Goal: Contribute content

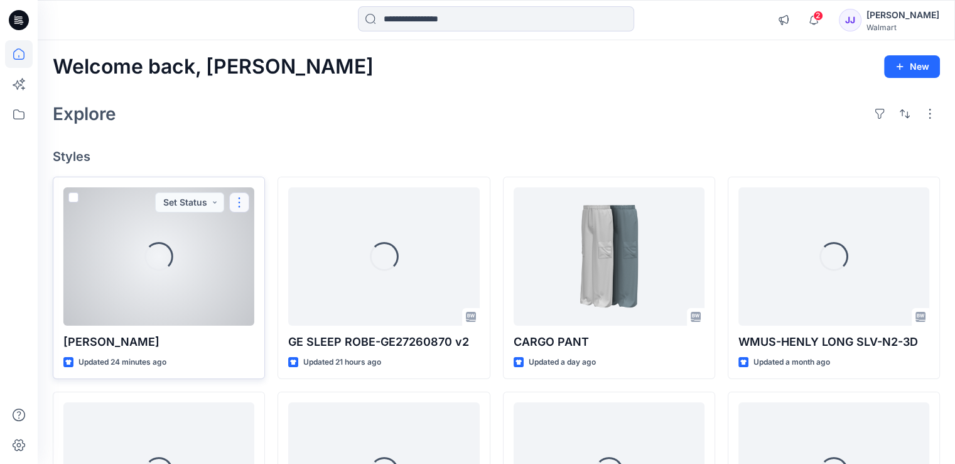
click at [239, 202] on button "button" at bounding box center [239, 202] width 20 height 20
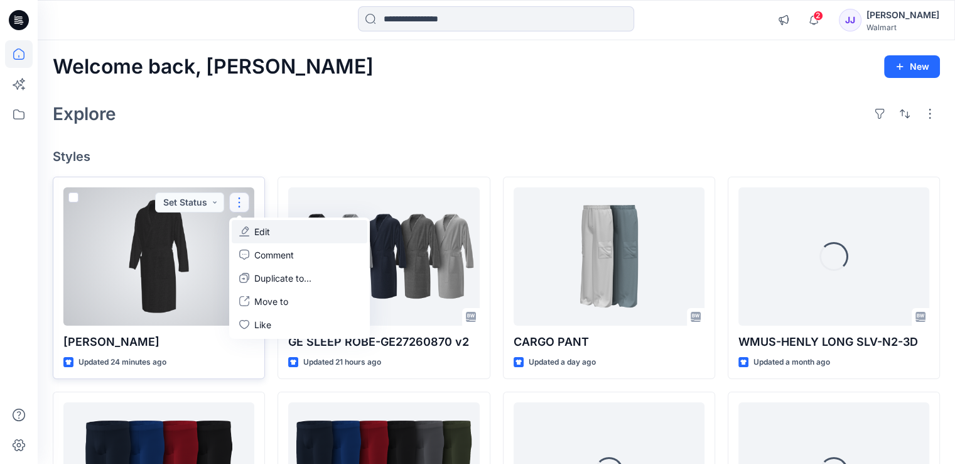
click at [249, 232] on icon "button" at bounding box center [244, 231] width 10 height 10
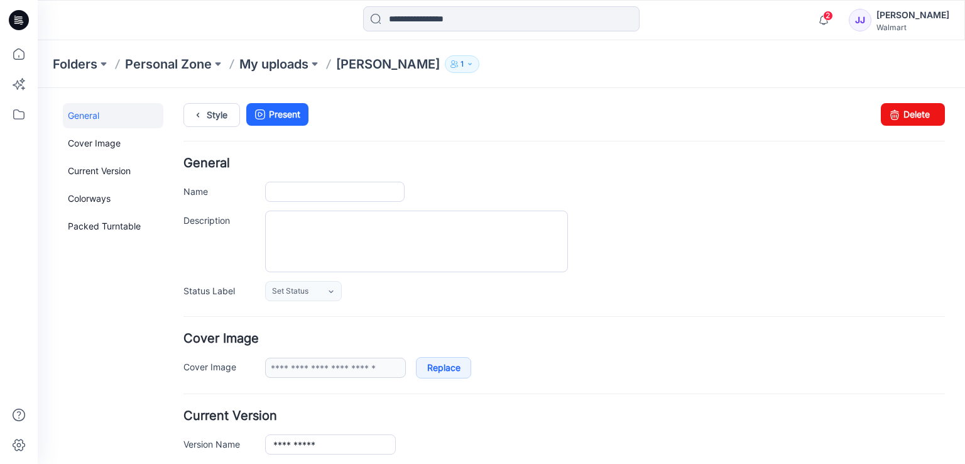
type input "**********"
click at [907, 109] on link "Delete" at bounding box center [913, 114] width 64 height 23
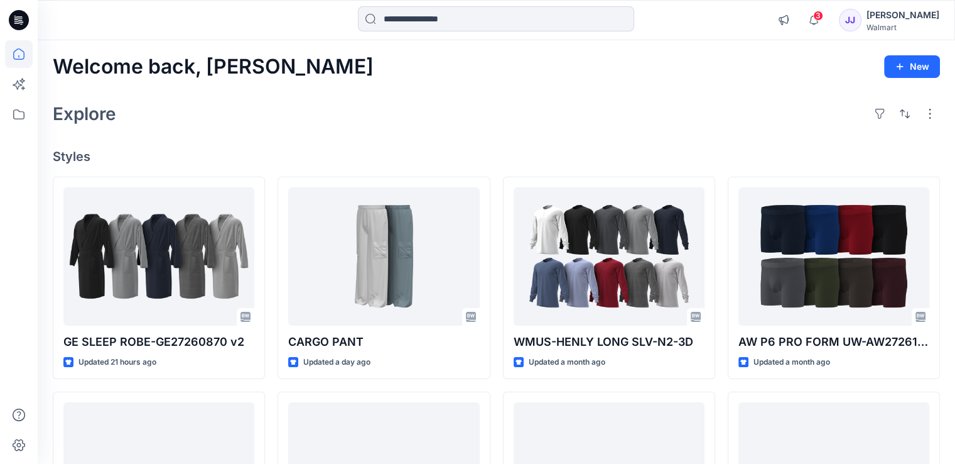
click at [18, 21] on icon at bounding box center [16, 21] width 4 height 1
click at [21, 59] on icon at bounding box center [18, 53] width 11 height 11
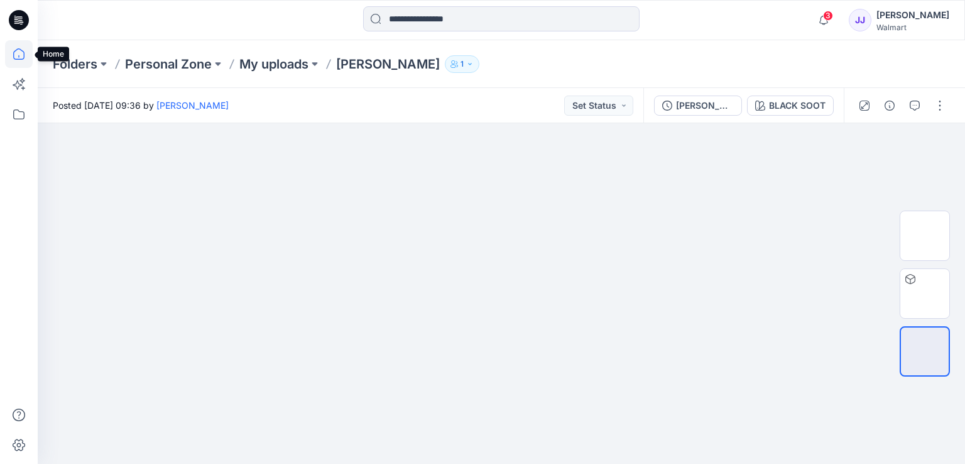
click at [16, 54] on icon at bounding box center [19, 54] width 28 height 28
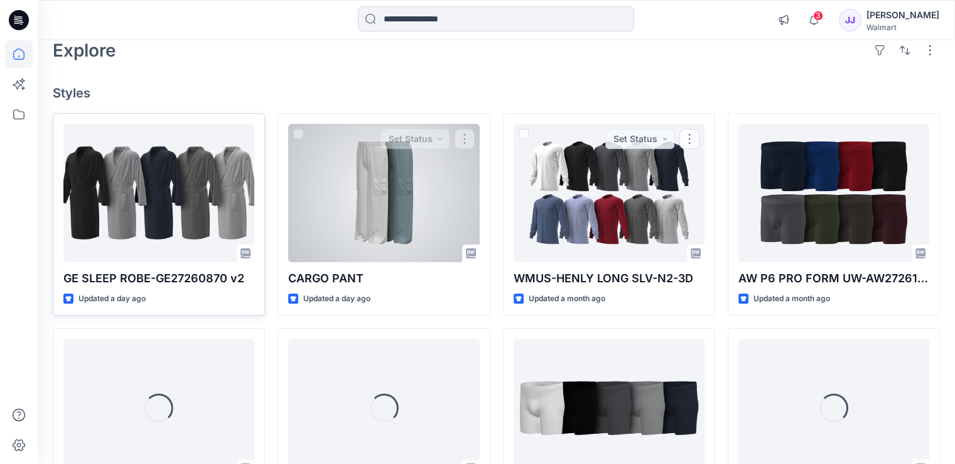
scroll to position [63, 0]
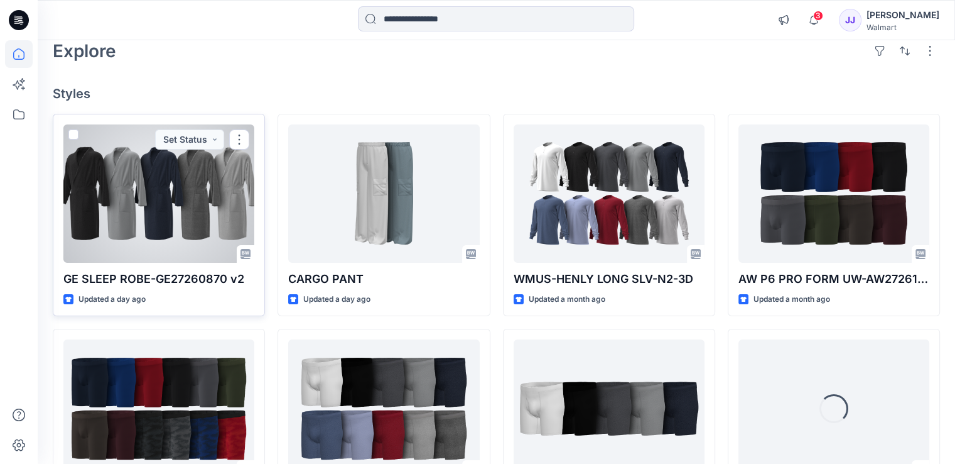
click at [161, 180] on div at bounding box center [158, 193] width 191 height 138
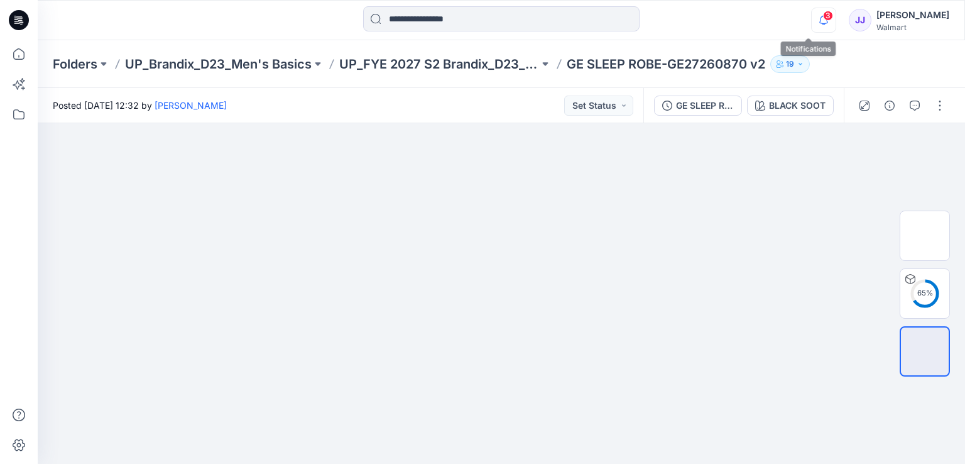
click at [811, 19] on icon "button" at bounding box center [823, 20] width 24 height 25
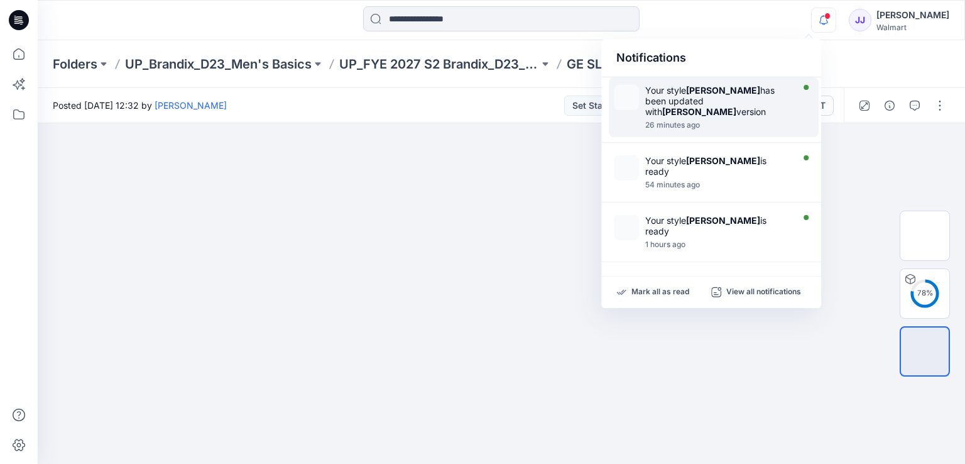
click at [716, 114] on strong "[PERSON_NAME]" at bounding box center [699, 111] width 74 height 11
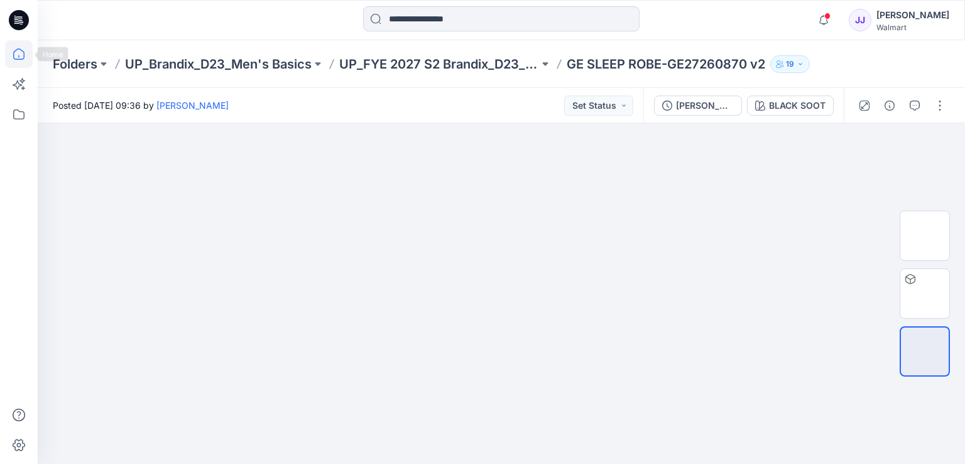
click at [11, 55] on icon at bounding box center [19, 54] width 28 height 28
